Goal: Transaction & Acquisition: Book appointment/travel/reservation

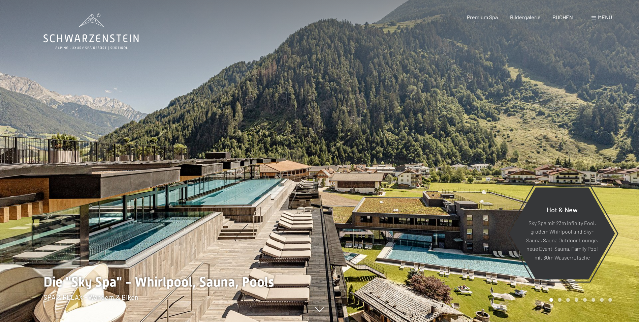
click at [480, 186] on div at bounding box center [480, 161] width 320 height 322
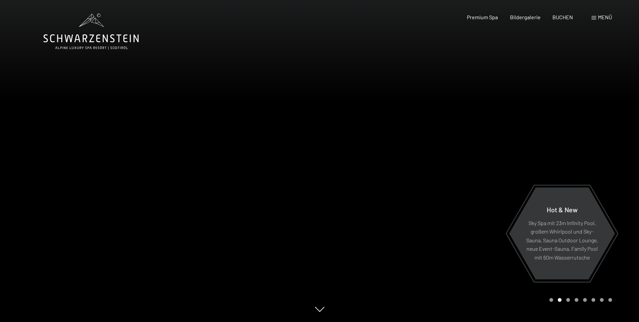
click at [493, 188] on div at bounding box center [480, 161] width 320 height 322
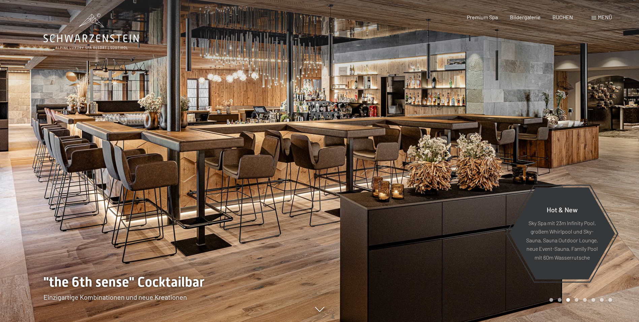
click at [602, 18] on span "Menü" at bounding box center [605, 17] width 14 height 6
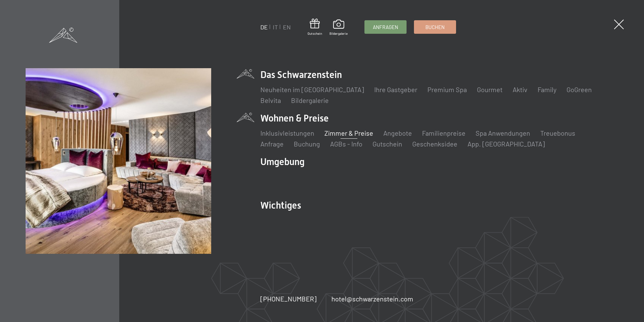
click at [331, 132] on link "Zimmer & Preise" at bounding box center [349, 133] width 49 height 8
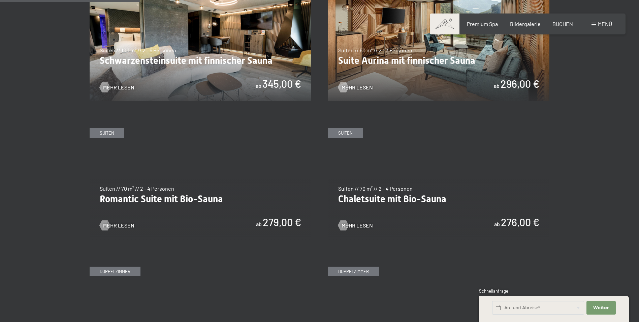
scroll to position [438, 0]
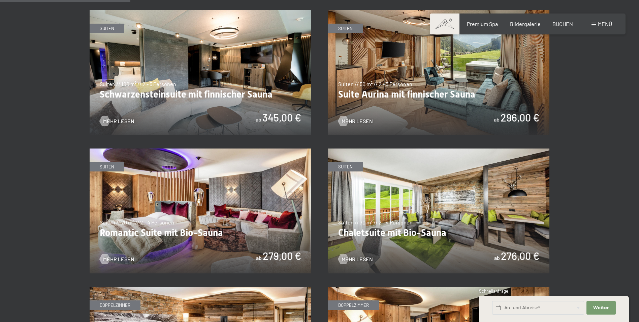
click at [220, 92] on img at bounding box center [201, 72] width 222 height 125
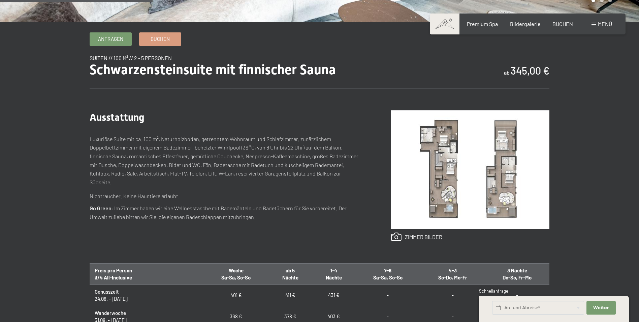
scroll to position [270, 0]
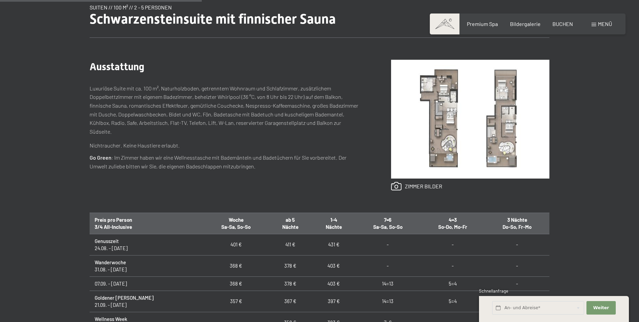
click at [441, 122] on img at bounding box center [470, 119] width 158 height 119
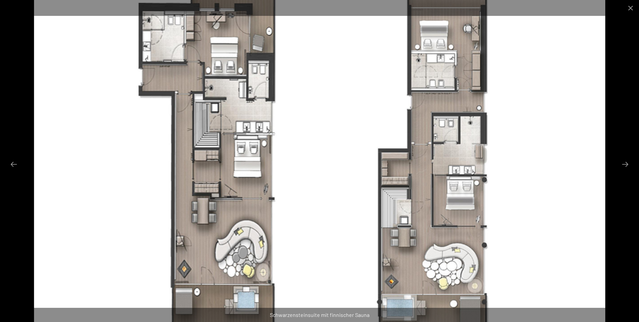
scroll to position [34, 0]
click at [630, 164] on button "Next slide" at bounding box center [626, 163] width 14 height 13
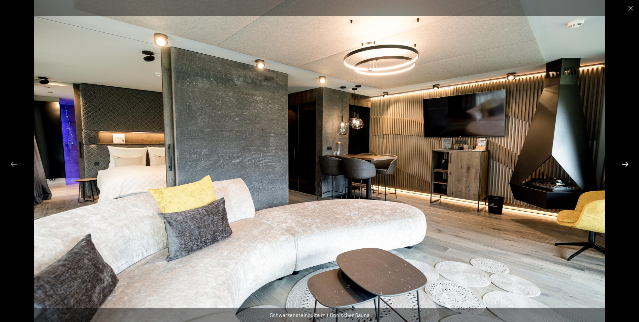
click at [629, 164] on button "Next slide" at bounding box center [626, 163] width 14 height 13
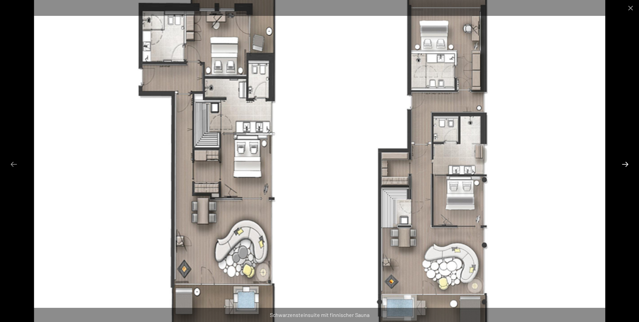
click at [629, 164] on button "Next slide" at bounding box center [626, 163] width 14 height 13
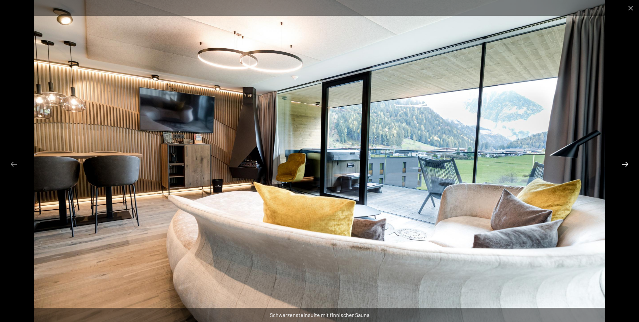
click at [623, 168] on button "Next slide" at bounding box center [626, 163] width 14 height 13
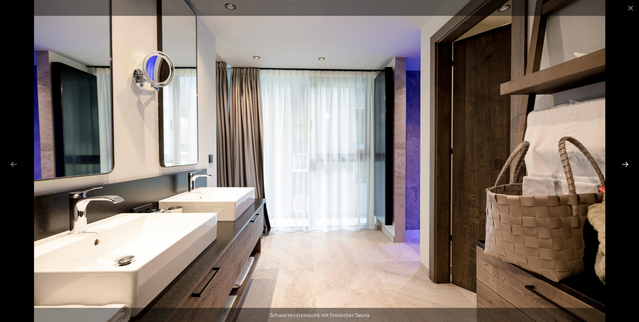
click at [623, 166] on button "Next slide" at bounding box center [626, 163] width 14 height 13
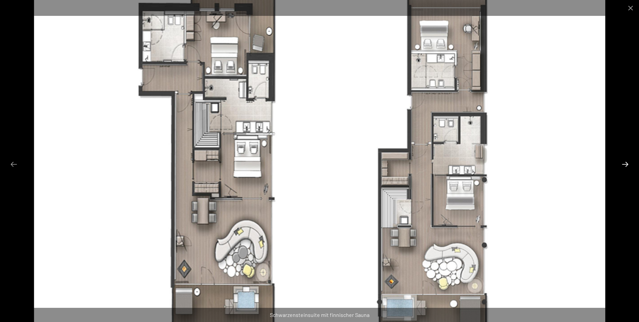
click at [623, 166] on button "Next slide" at bounding box center [626, 163] width 14 height 13
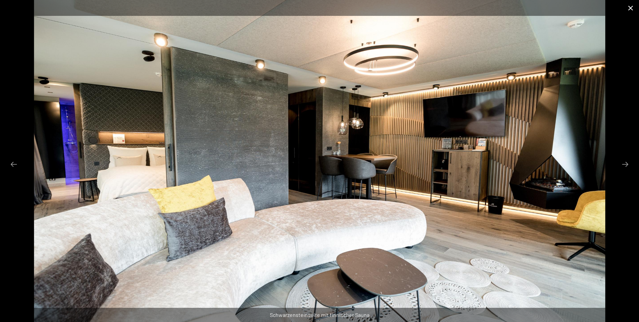
click at [633, 7] on button "Close gallery" at bounding box center [631, 8] width 17 height 16
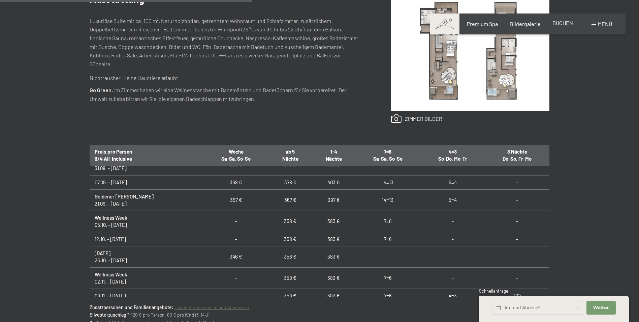
click at [557, 21] on span "BUCHEN" at bounding box center [563, 23] width 21 height 6
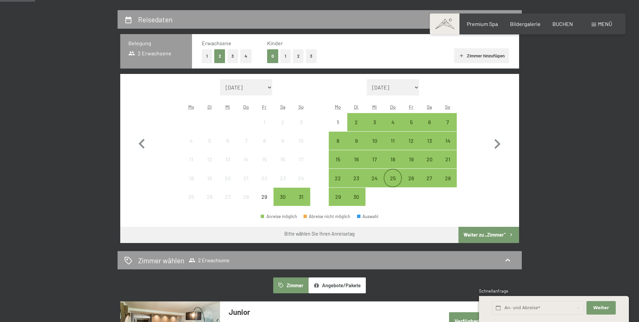
scroll to position [169, 0]
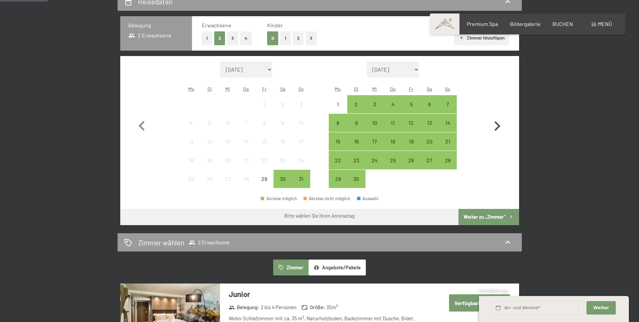
click at [499, 124] on icon "button" at bounding box center [498, 126] width 6 height 10
select select "[DATE]"
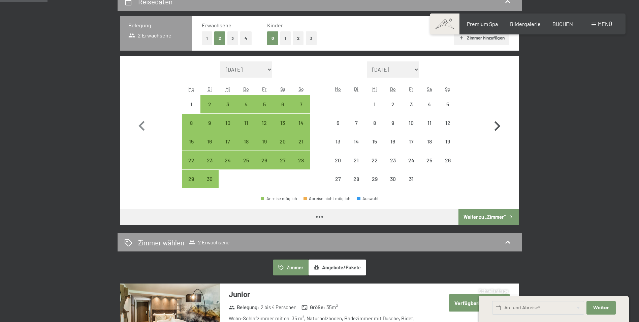
click at [499, 124] on icon "button" at bounding box center [498, 126] width 6 height 10
select select "[DATE]"
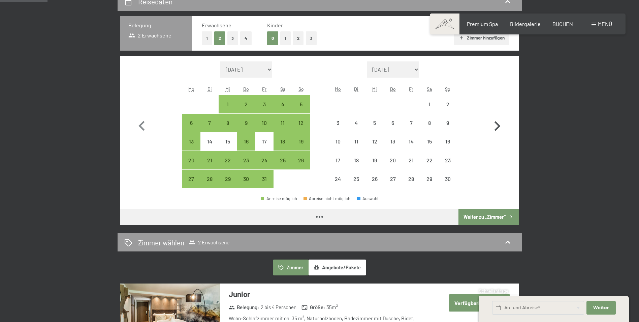
click at [499, 124] on icon "button" at bounding box center [498, 126] width 6 height 10
select select "[DATE]"
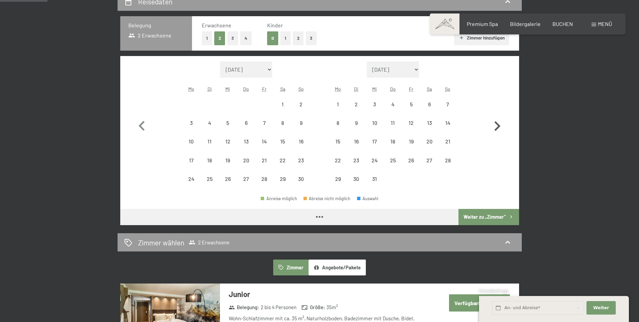
select select "[DATE]"
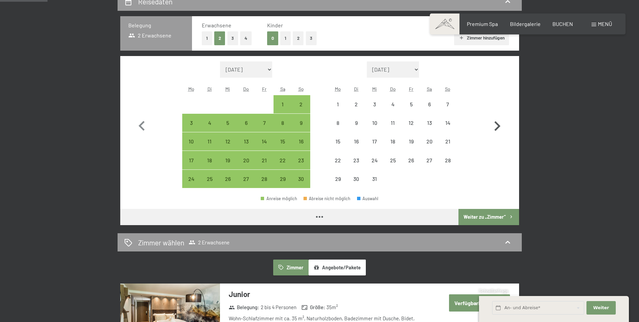
click at [499, 124] on icon "button" at bounding box center [498, 126] width 6 height 10
select select "[DATE]"
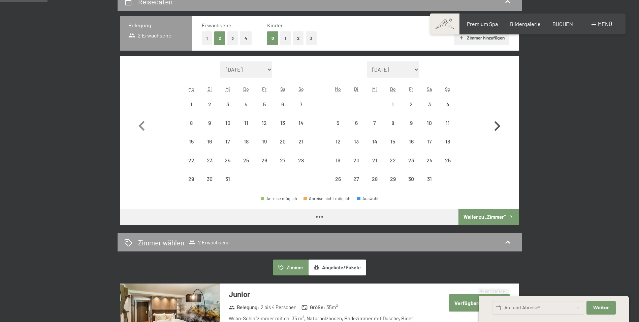
select select "[DATE]"
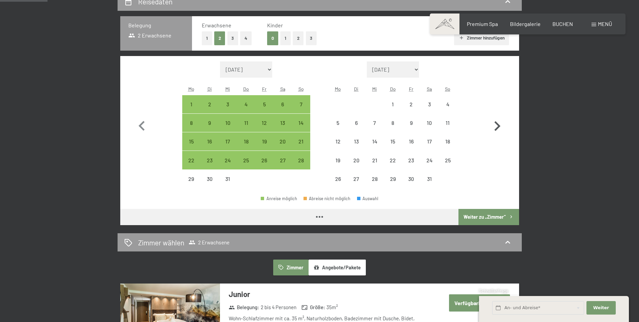
click at [499, 124] on icon "button" at bounding box center [498, 126] width 6 height 10
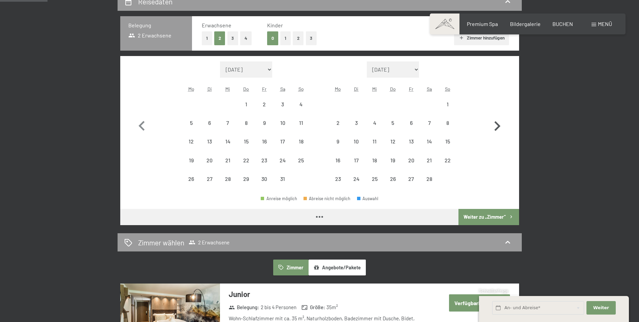
select select "[DATE]"
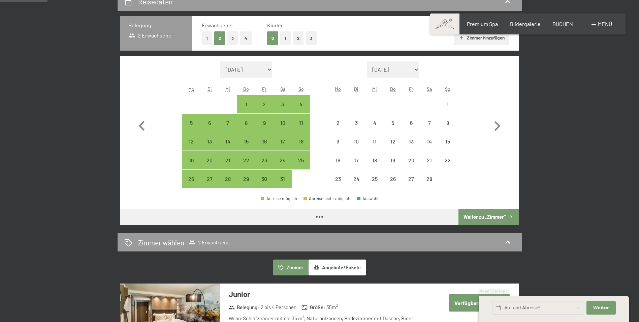
select select "[DATE]"
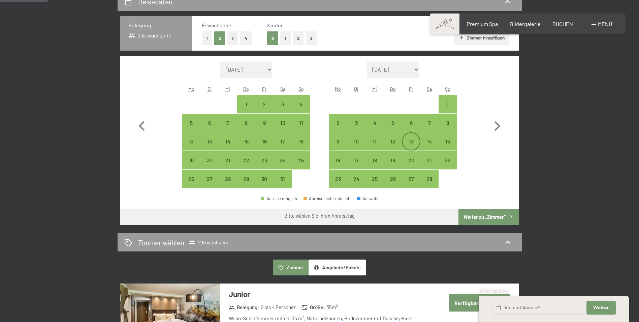
click at [409, 139] on div "13" at bounding box center [411, 147] width 17 height 17
select select "[DATE]"
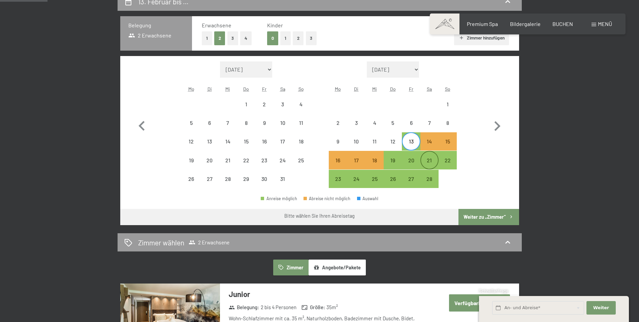
click at [428, 160] on div "21" at bounding box center [429, 165] width 17 height 17
select select "[DATE]"
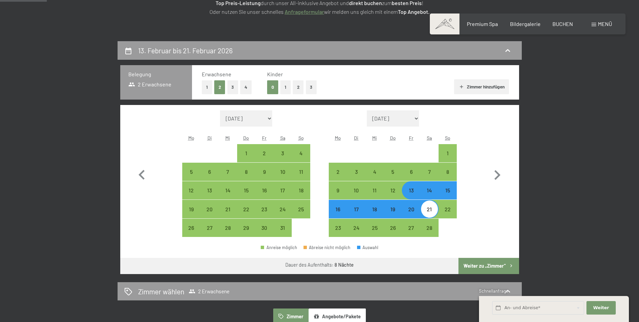
scroll to position [101, 0]
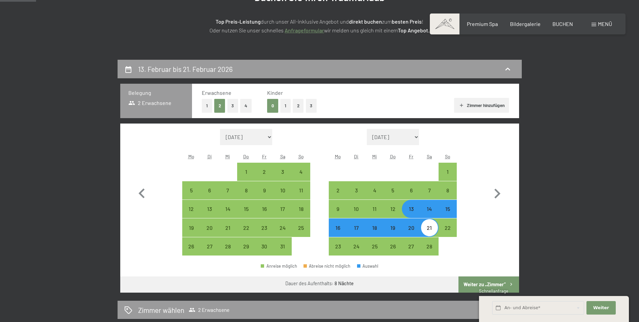
click at [298, 108] on button "2" at bounding box center [298, 106] width 11 height 14
select select "[DATE]"
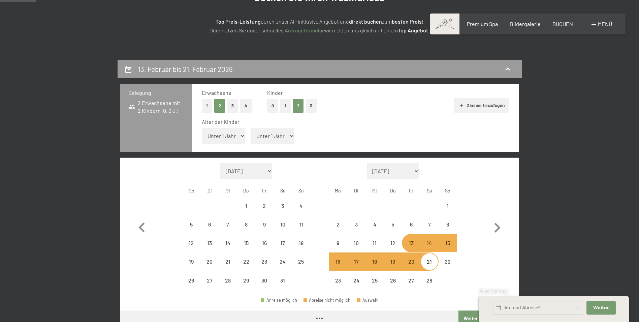
select select "[DATE]"
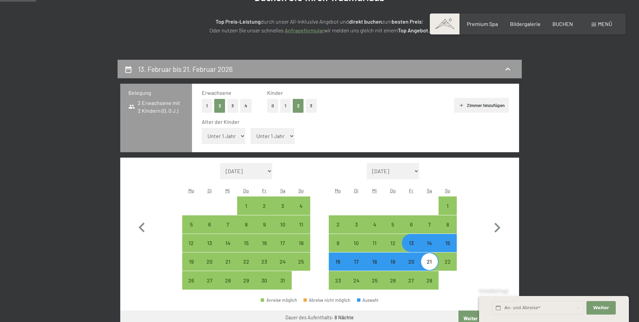
click at [236, 135] on select "Unter 1 Jahr 1 Jahr 2 Jahre 3 Jahre 4 Jahre 5 Jahre 6 Jahre 7 Jahre 8 Jahre 9 J…" at bounding box center [224, 136] width 44 height 16
select select "2"
click at [202, 128] on select "Unter 1 Jahr 1 Jahr 2 Jahre 3 Jahre 4 Jahre 5 Jahre 6 Jahre 7 Jahre 8 Jahre 9 J…" at bounding box center [224, 136] width 44 height 16
select select "[DATE]"
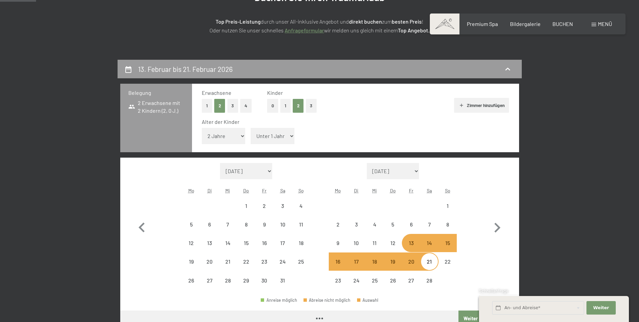
click at [259, 136] on select "Unter 1 Jahr 1 Jahr 2 Jahre 3 Jahre 4 Jahre 5 Jahre 6 Jahre 7 Jahre 8 Jahre 9 J…" at bounding box center [273, 136] width 44 height 16
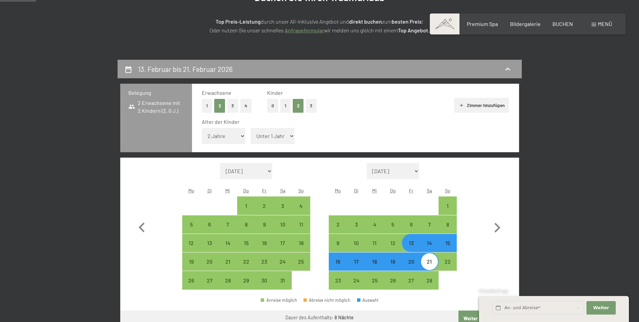
select select "2"
click at [251, 128] on select "Unter 1 Jahr 1 Jahr 2 Jahre 3 Jahre 4 Jahre 5 Jahre 6 Jahre 7 Jahre 8 Jahre 9 J…" at bounding box center [273, 136] width 44 height 16
select select "[DATE]"
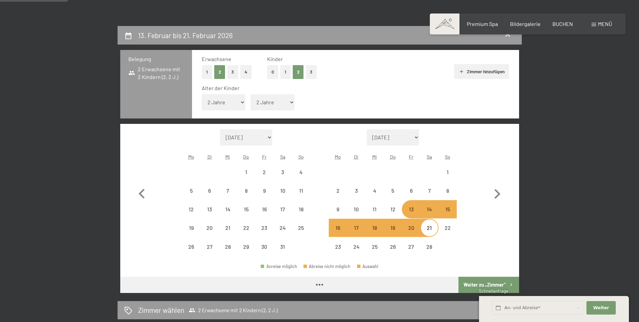
select select "[DATE]"
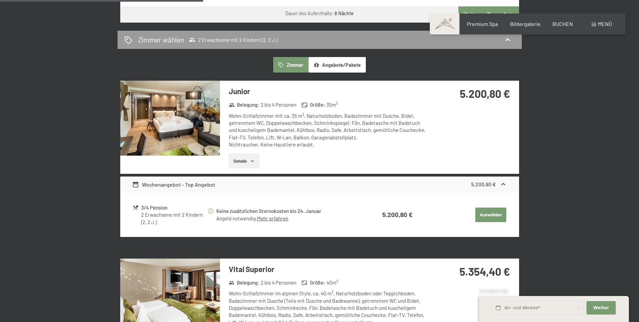
scroll to position [404, 0]
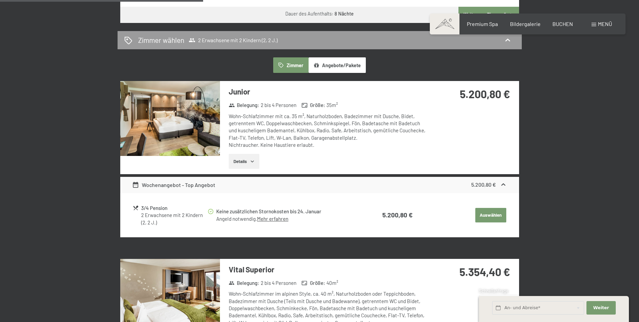
click at [248, 164] on button "Details" at bounding box center [244, 161] width 31 height 15
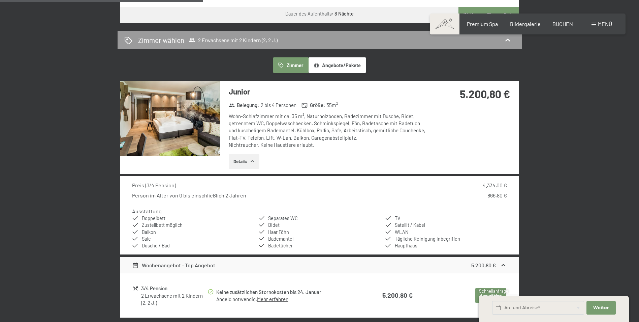
click at [195, 140] on img at bounding box center [170, 118] width 100 height 75
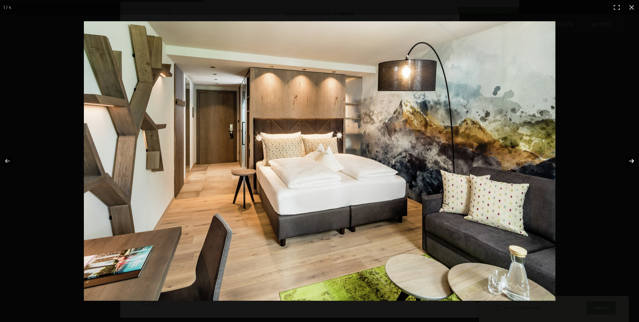
click at [626, 160] on button "button" at bounding box center [628, 161] width 24 height 34
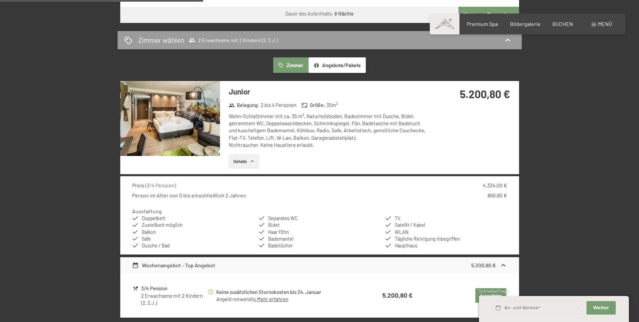
click at [0, 0] on button "button" at bounding box center [0, 0] width 0 height 0
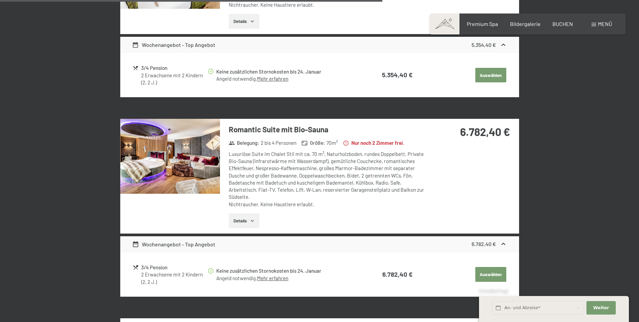
scroll to position [809, 0]
click at [155, 149] on img at bounding box center [170, 156] width 100 height 75
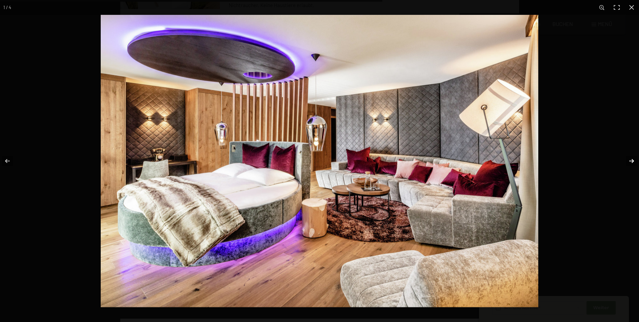
click at [630, 161] on button "button" at bounding box center [628, 161] width 24 height 34
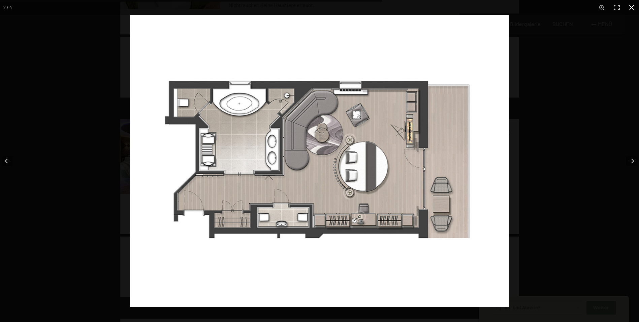
click at [613, 132] on div at bounding box center [449, 176] width 639 height 322
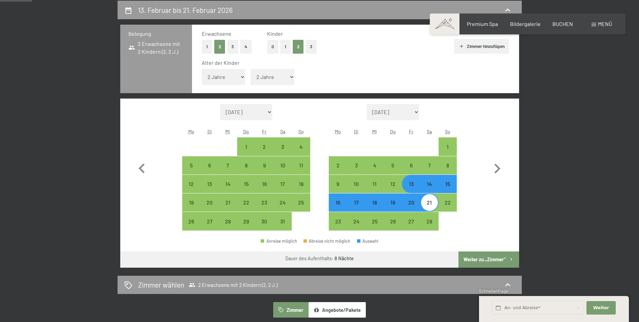
scroll to position [67, 0]
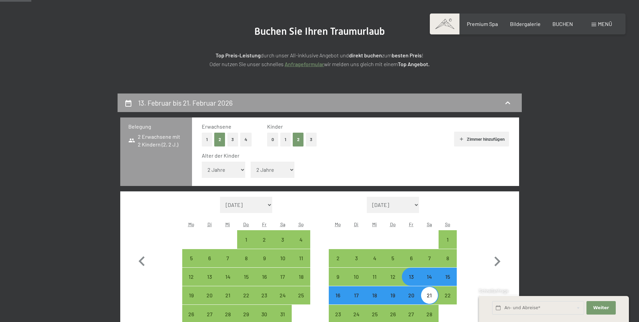
click at [288, 139] on button "1" at bounding box center [285, 139] width 10 height 14
select select "0"
select select "[DATE]"
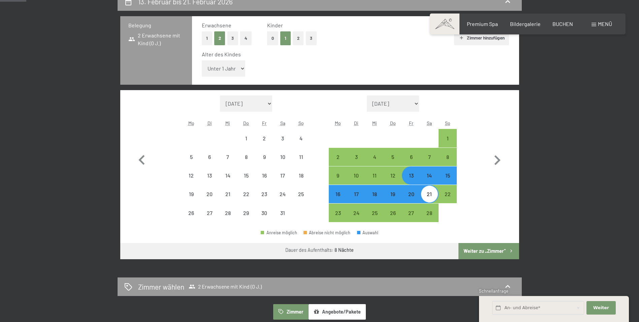
select select "[DATE]"
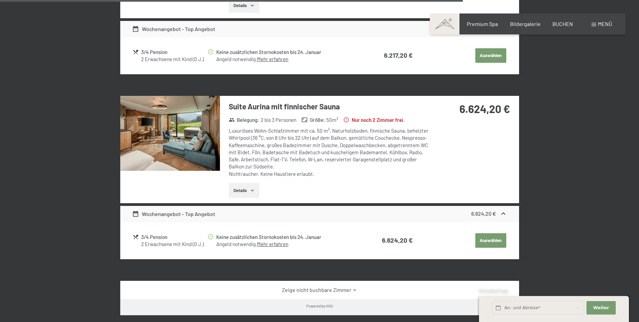
scroll to position [1348, 0]
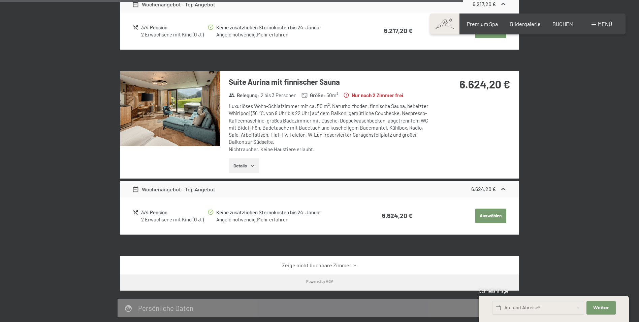
click at [167, 112] on img at bounding box center [170, 108] width 100 height 75
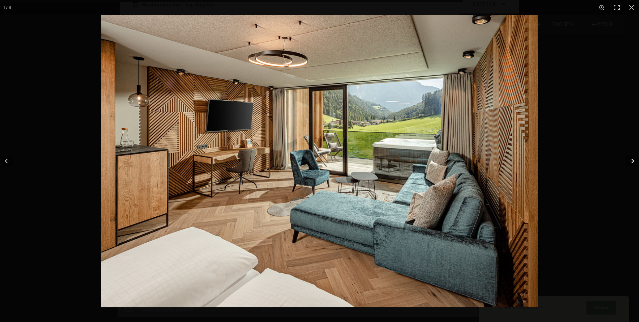
click at [634, 161] on button "button" at bounding box center [628, 161] width 24 height 34
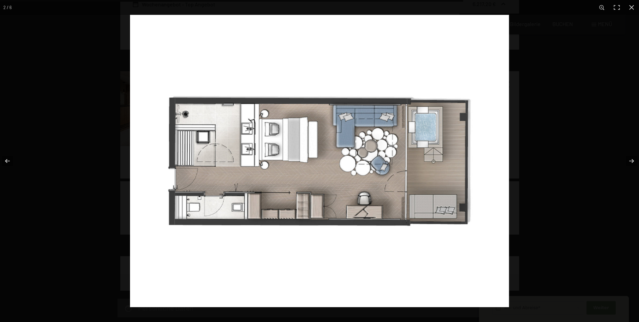
click at [274, 205] on img at bounding box center [319, 161] width 379 height 292
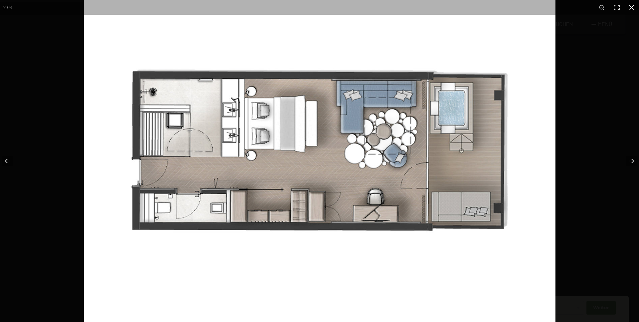
click at [632, 9] on button "button" at bounding box center [632, 7] width 15 height 15
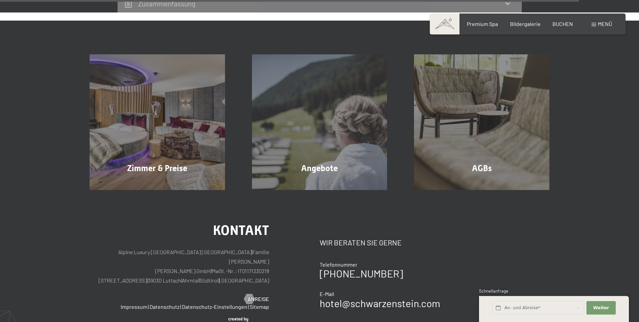
scroll to position [1685, 0]
